Goal: Find specific page/section: Find specific page/section

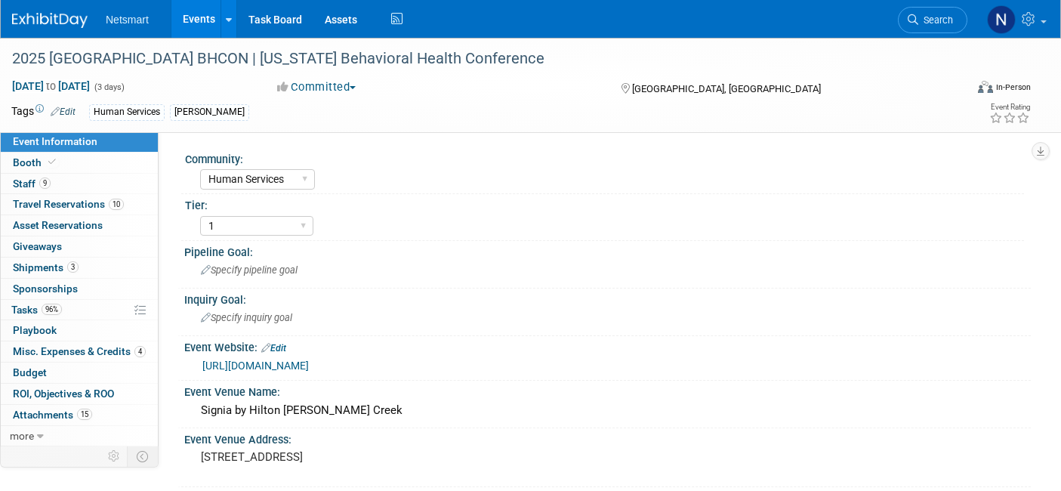
select select "Human Services"
select select "1"
select select "Yes"
click at [947, 15] on span "Search" at bounding box center [936, 19] width 35 height 11
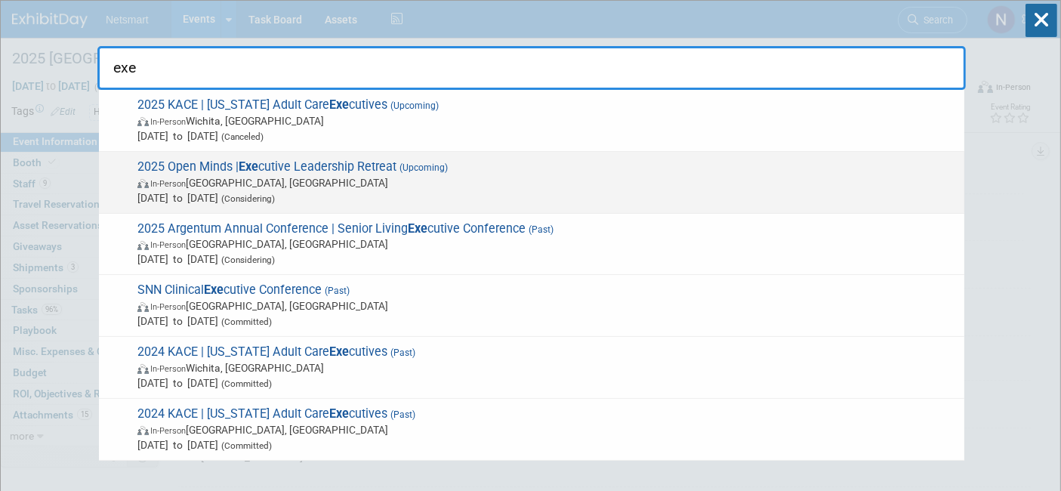
type input "exe"
click at [311, 180] on span "In-Person [GEOGRAPHIC_DATA], [GEOGRAPHIC_DATA]" at bounding box center [548, 182] width 820 height 15
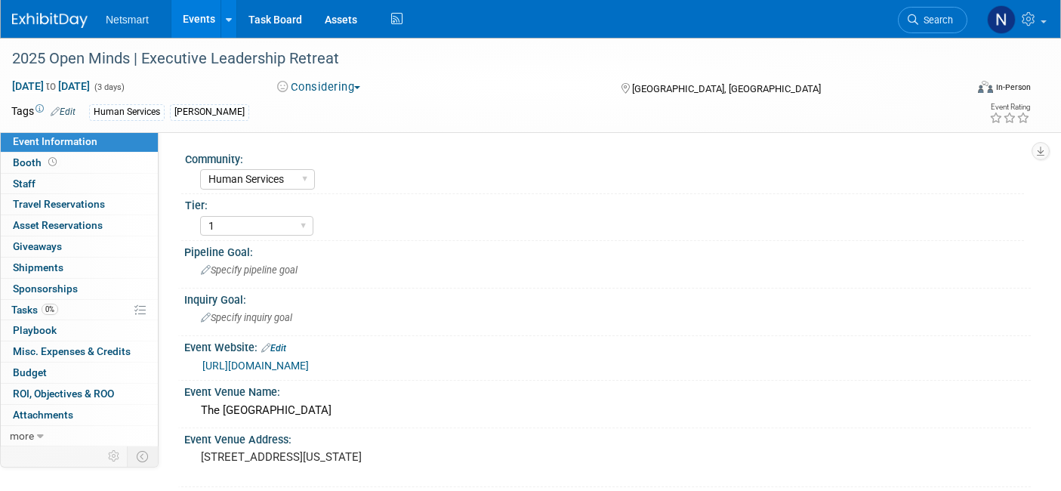
select select "Human Services"
select select "1"
